Goal: Task Accomplishment & Management: Manage account settings

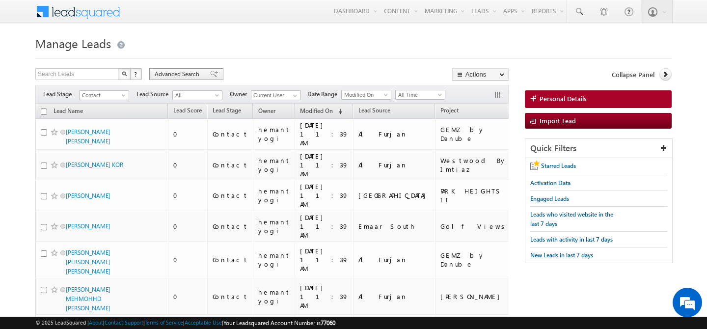
click at [177, 73] on span "Advanced Search" at bounding box center [179, 74] width 48 height 9
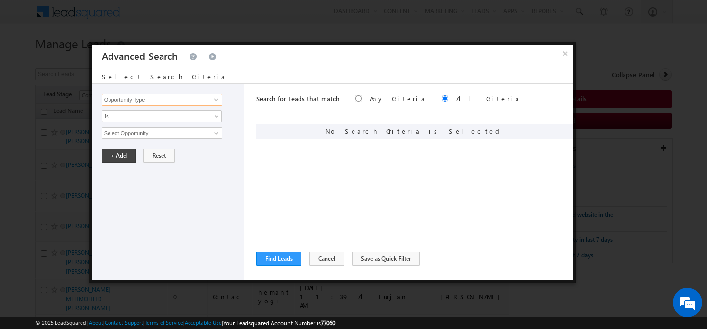
click at [160, 99] on input "Opportunity Type" at bounding box center [162, 100] width 121 height 12
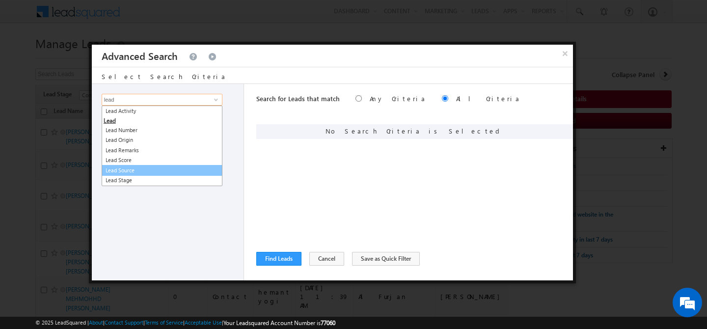
click at [160, 169] on link "Lead Source" at bounding box center [162, 170] width 121 height 11
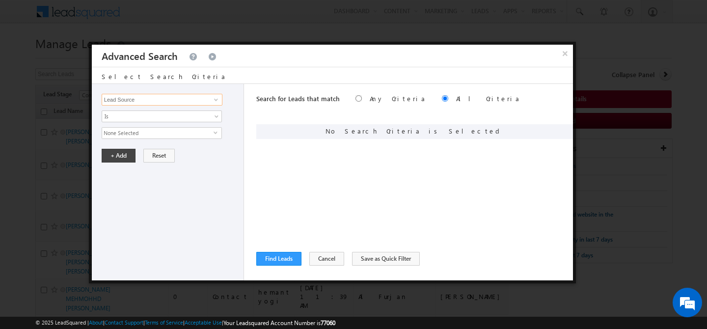
type input "Lead Source"
click at [152, 132] on span "None Selected" at bounding box center [157, 133] width 111 height 11
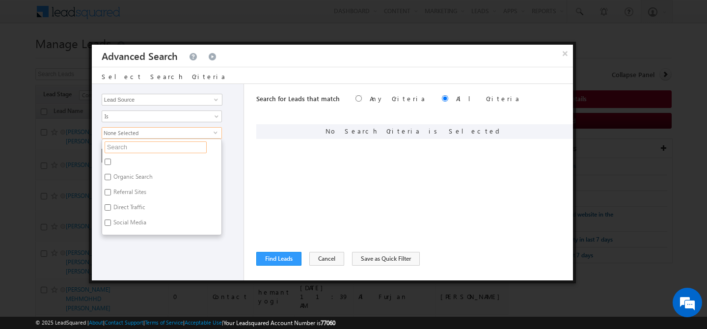
click at [141, 147] on input "text" at bounding box center [156, 147] width 102 height 12
type input "shar"
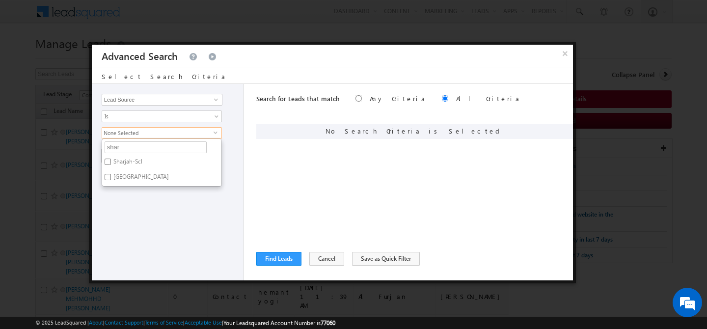
click at [115, 178] on label "[GEOGRAPHIC_DATA]" at bounding box center [140, 178] width 77 height 15
click at [111, 178] on input "[GEOGRAPHIC_DATA]" at bounding box center [108, 177] width 6 height 6
checkbox input "true"
click at [117, 162] on label "Sharjah-Scl" at bounding box center [127, 163] width 50 height 15
click at [111, 162] on input "Sharjah-Scl" at bounding box center [108, 161] width 6 height 6
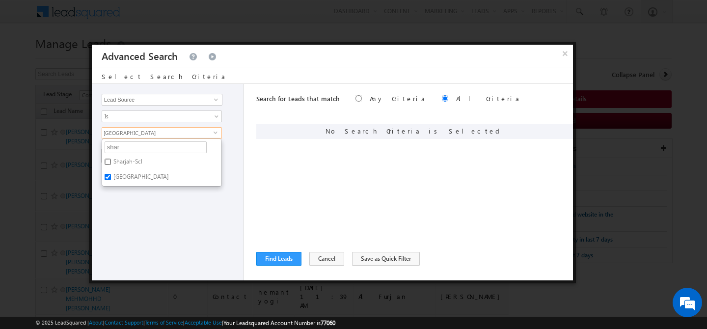
checkbox input "true"
click at [147, 206] on div "Opportunity Type Lead Activity Task Sales Group Prospect Id Address 1 Address 2…" at bounding box center [168, 182] width 152 height 196
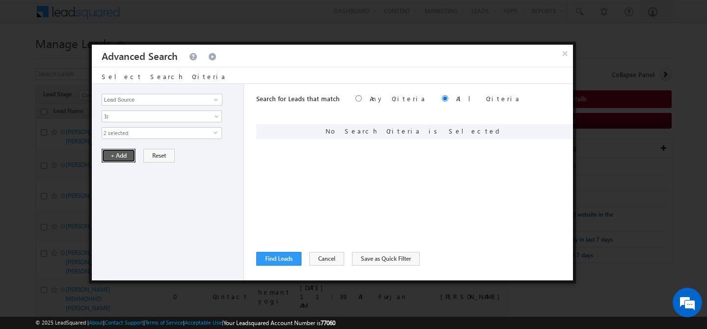
click at [117, 160] on button "+ Add" at bounding box center [119, 156] width 34 height 14
click at [183, 115] on span "Is" at bounding box center [155, 116] width 106 height 9
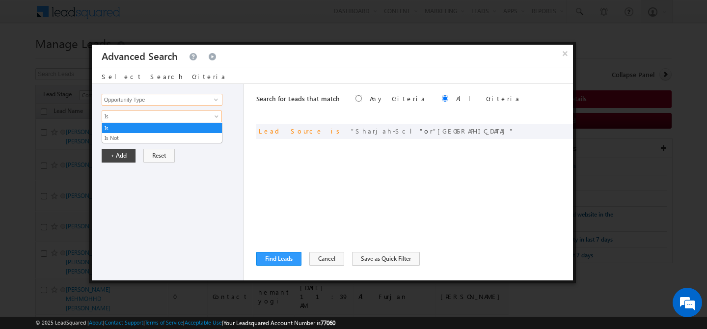
click at [184, 100] on input "Opportunity Type" at bounding box center [162, 100] width 121 height 12
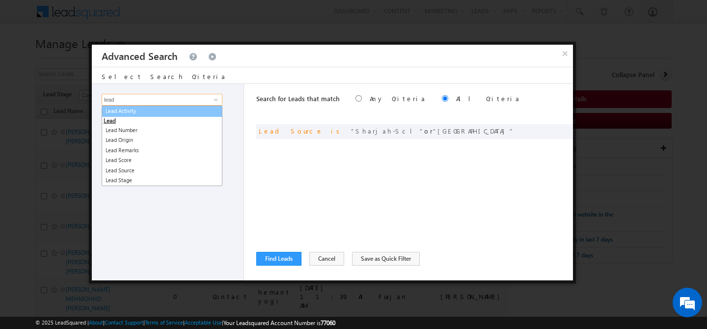
click at [179, 111] on link "Lead Activity" at bounding box center [162, 111] width 121 height 11
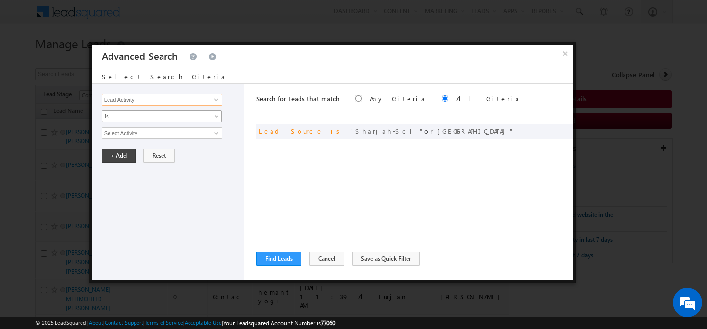
type input "Lead Activity"
click at [158, 118] on span "Is" at bounding box center [155, 116] width 106 height 9
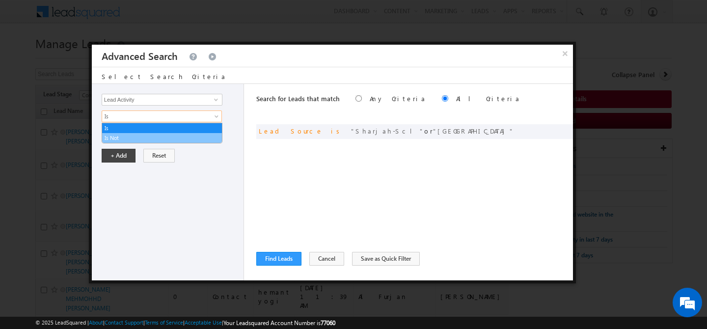
click at [146, 135] on link "Is Not" at bounding box center [162, 137] width 120 height 9
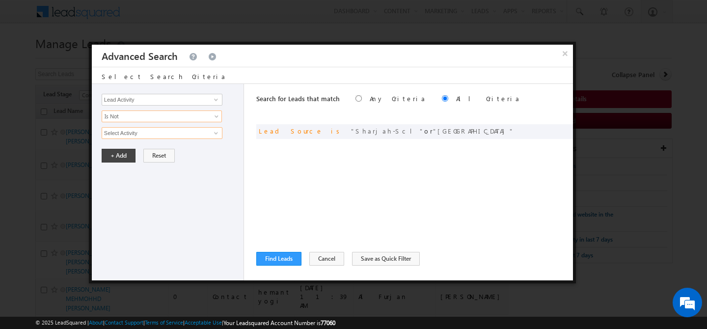
click at [158, 135] on input "Select Activity" at bounding box center [162, 133] width 121 height 12
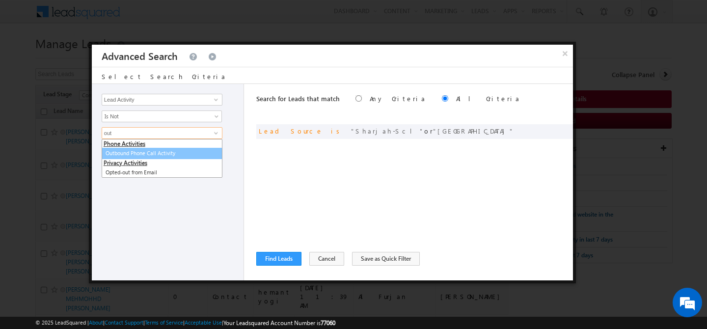
click at [165, 151] on link "Outbound Phone Call Activity" at bounding box center [162, 153] width 121 height 11
type input "Outbound Phone Call Activity"
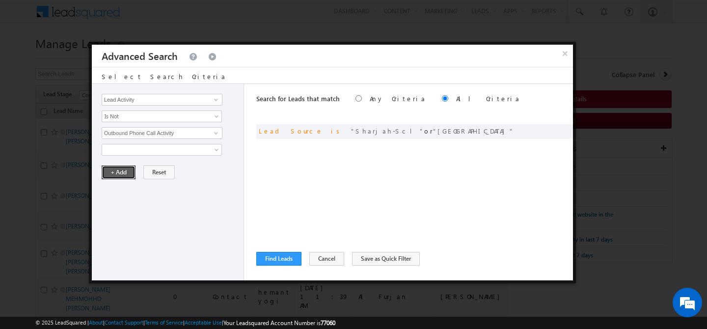
click at [120, 176] on button "+ Add" at bounding box center [119, 172] width 34 height 14
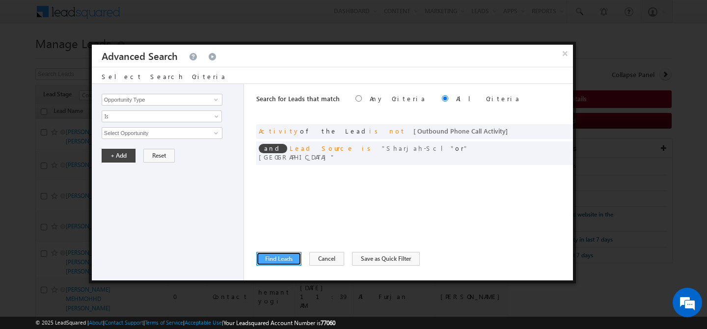
click at [283, 260] on button "Find Leads" at bounding box center [278, 259] width 45 height 14
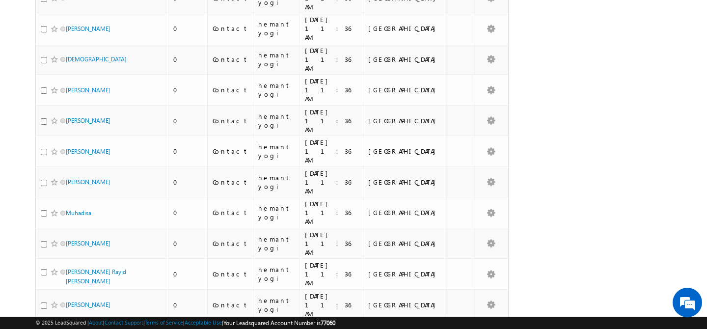
scroll to position [4378, 0]
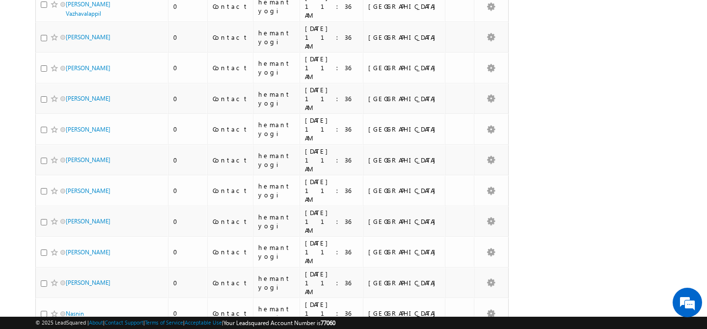
click at [68, 311] on li "100" at bounding box center [69, 311] width 24 height 10
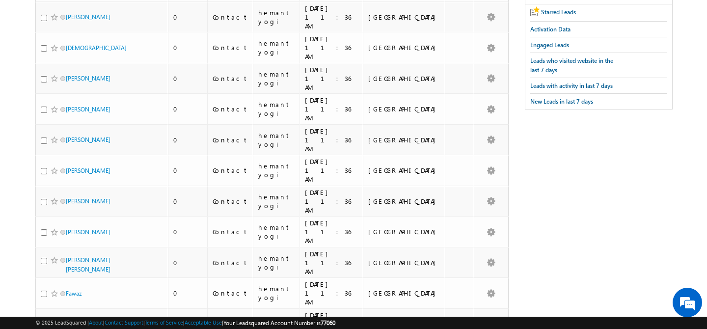
scroll to position [0, 0]
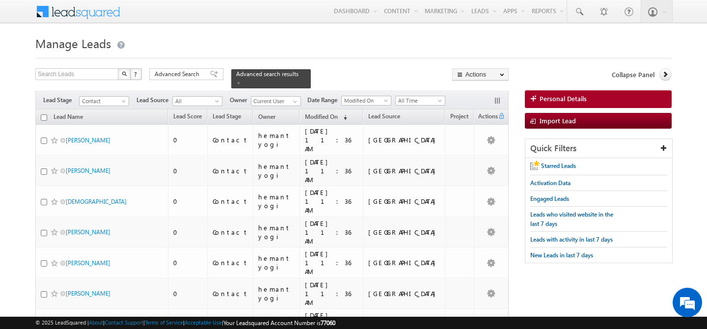
click at [41, 114] on input "checkbox" at bounding box center [44, 117] width 6 height 6
checkbox input "true"
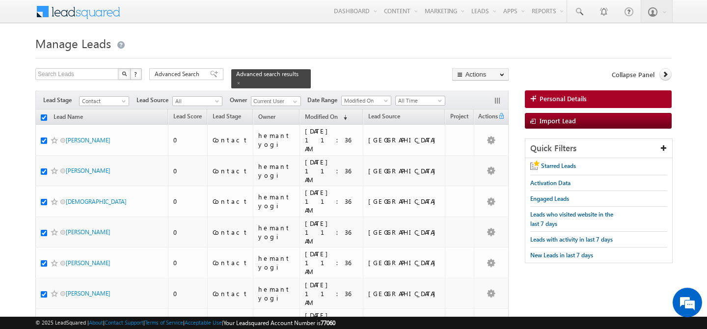
checkbox input "true"
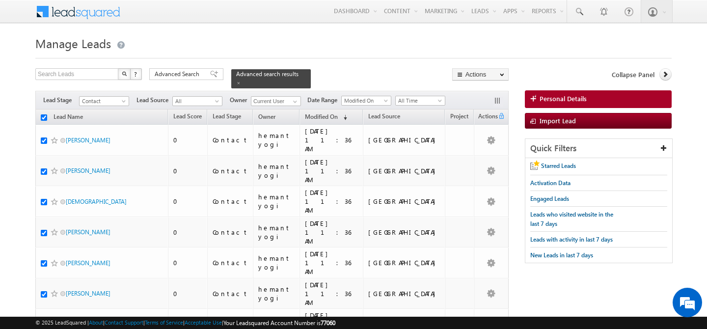
checkbox input "true"
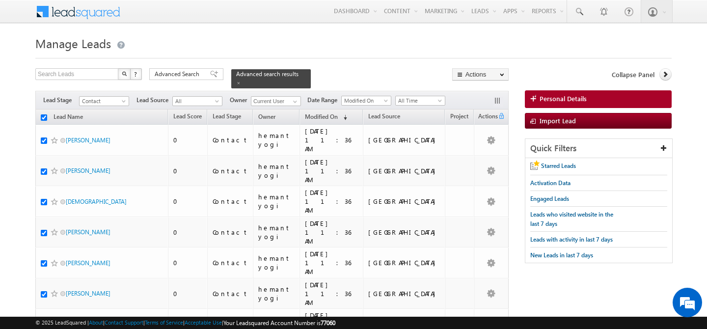
checkbox input "true"
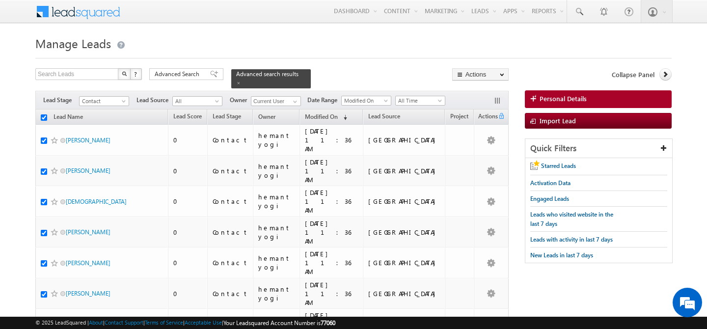
checkbox input "true"
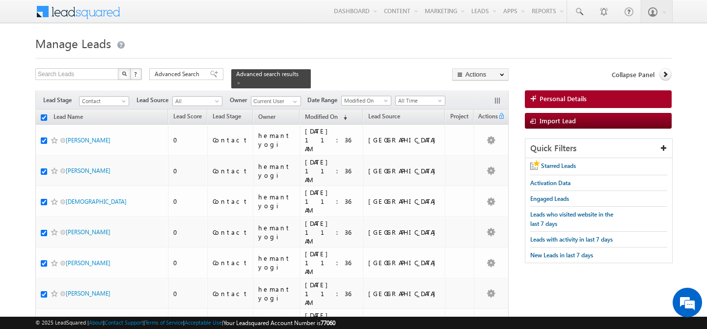
checkbox input "true"
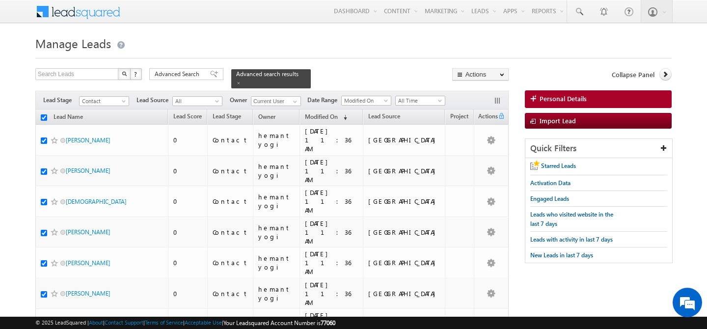
checkbox input "true"
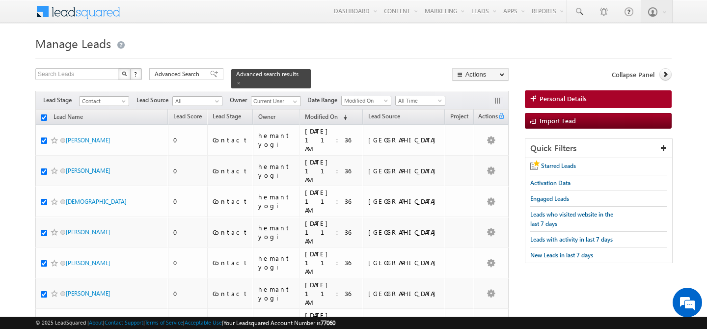
checkbox input "true"
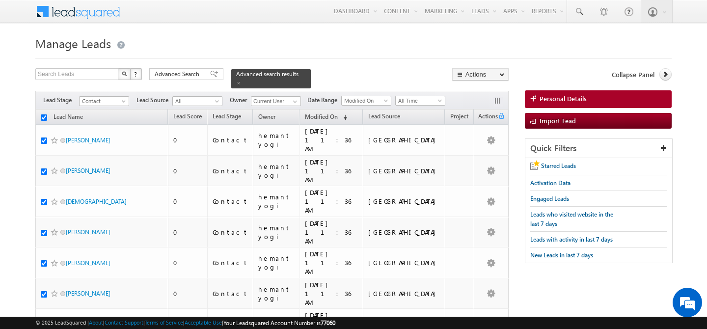
checkbox input "true"
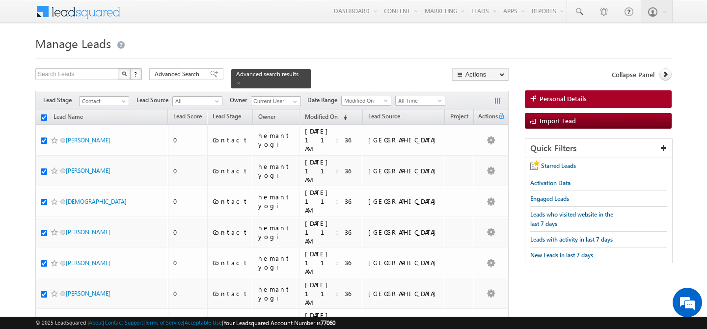
checkbox input "true"
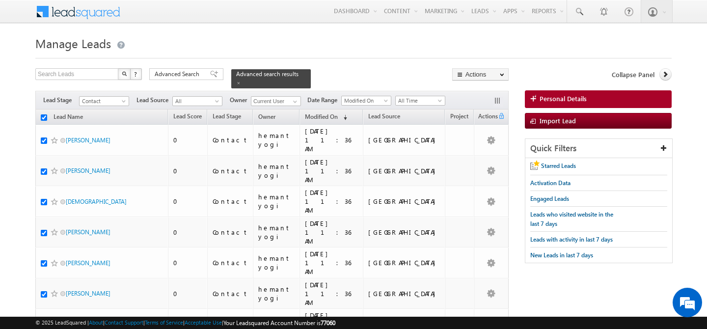
checkbox input "true"
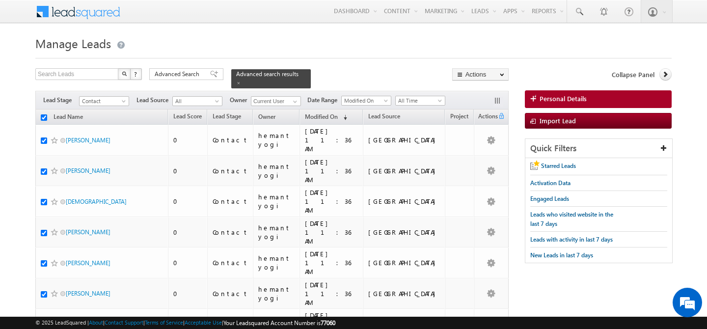
checkbox input "true"
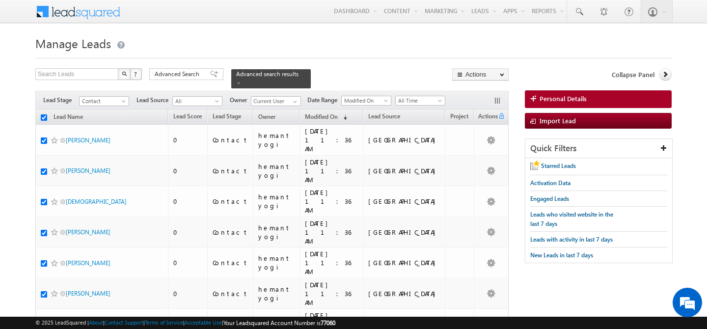
checkbox input "true"
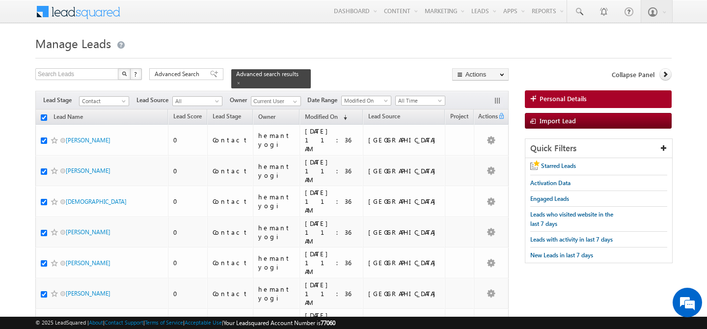
checkbox input "true"
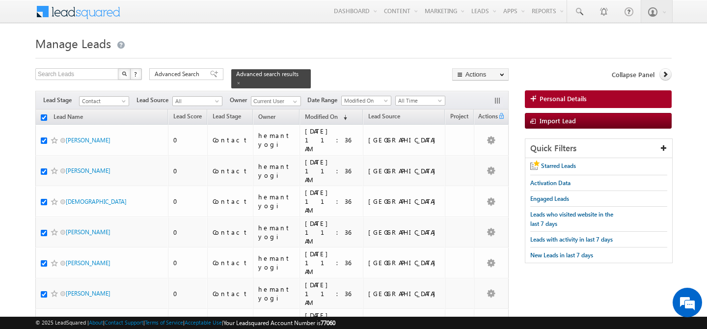
checkbox input "true"
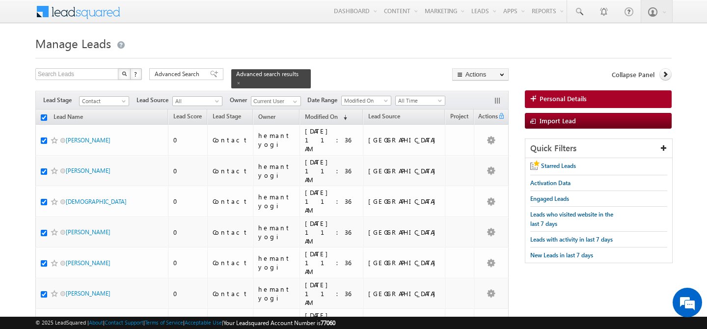
checkbox input "true"
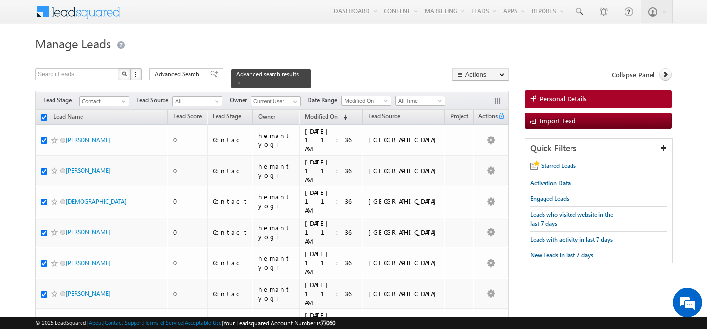
checkbox input "true"
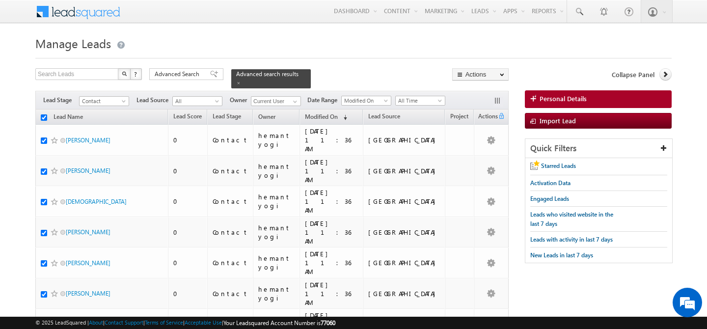
checkbox input "true"
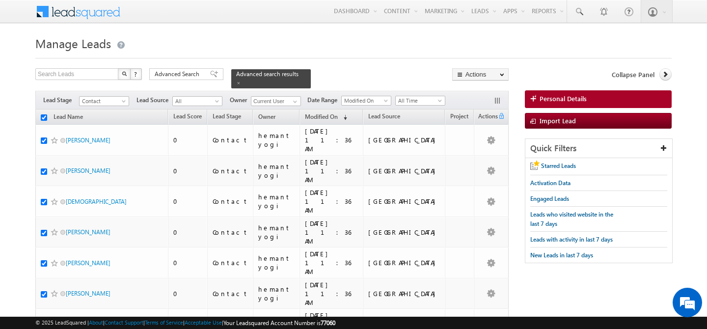
checkbox input "true"
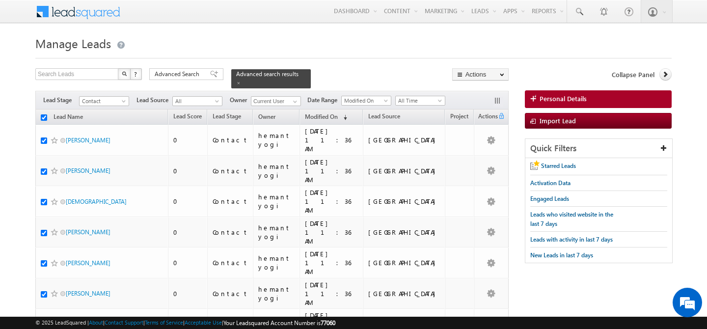
checkbox input "true"
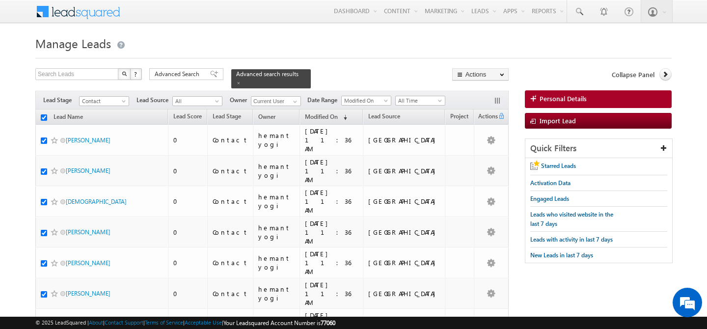
checkbox input "true"
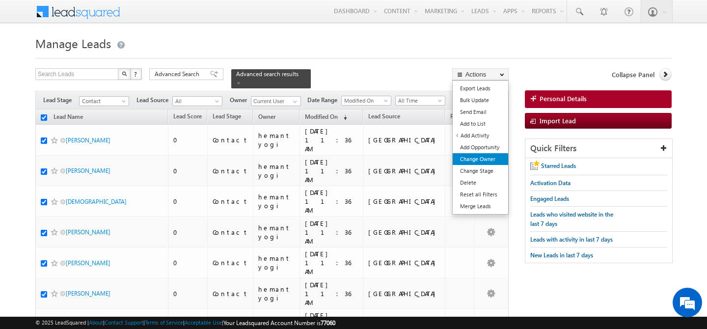
click at [492, 162] on link "Change Owner" at bounding box center [479, 159] width 55 height 12
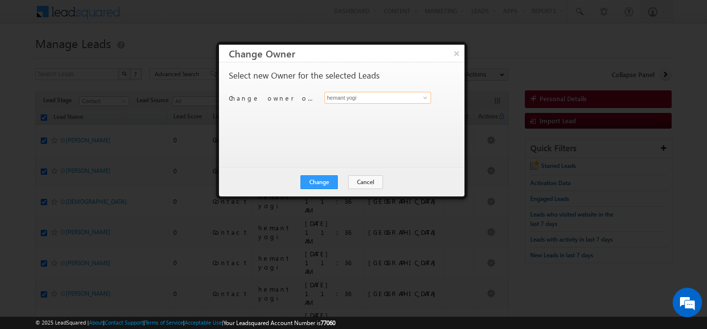
click at [386, 103] on input "hemant yogi" at bounding box center [377, 98] width 106 height 12
type input "g"
click at [353, 117] on span "[EMAIL_ADDRESS][DOMAIN_NAME]" at bounding box center [372, 116] width 88 height 7
type input "[PERSON_NAME]"
click at [315, 180] on button "Change" at bounding box center [318, 182] width 37 height 14
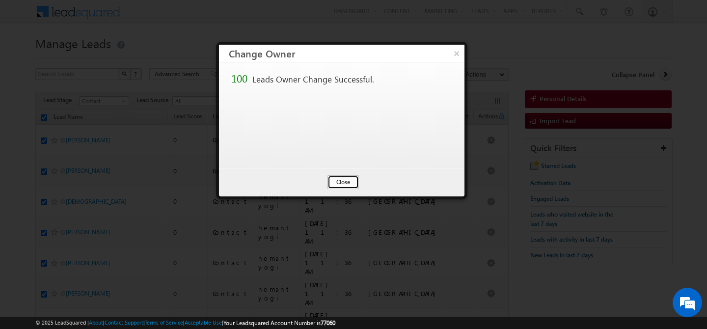
click at [334, 181] on button "Close" at bounding box center [342, 182] width 31 height 14
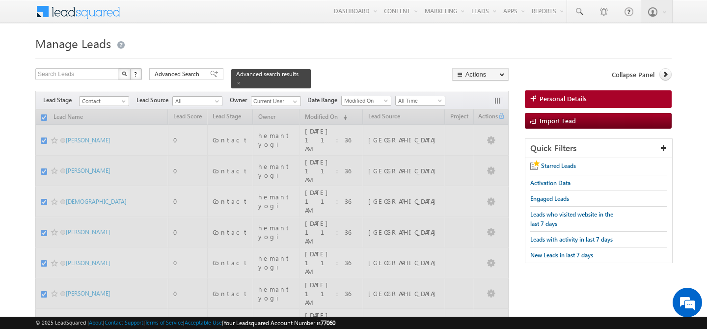
checkbox input "false"
